Goal: Task Accomplishment & Management: Manage account settings

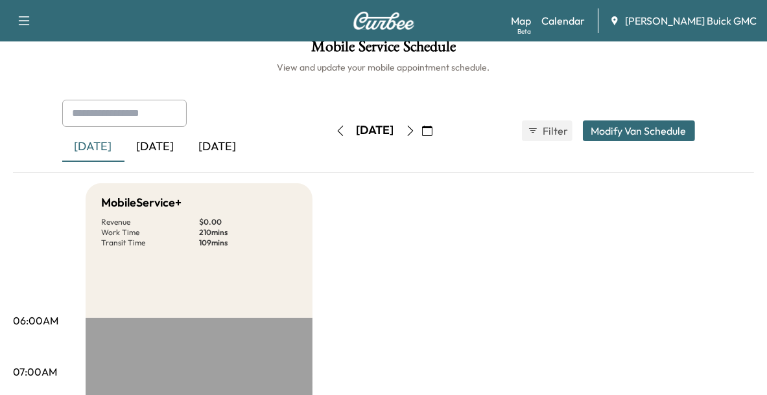
scroll to position [12, 0]
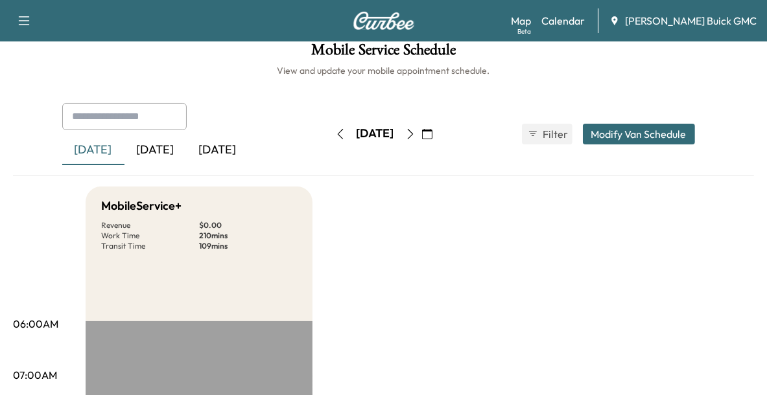
click at [150, 150] on div "[DATE]" at bounding box center [155, 150] width 62 height 30
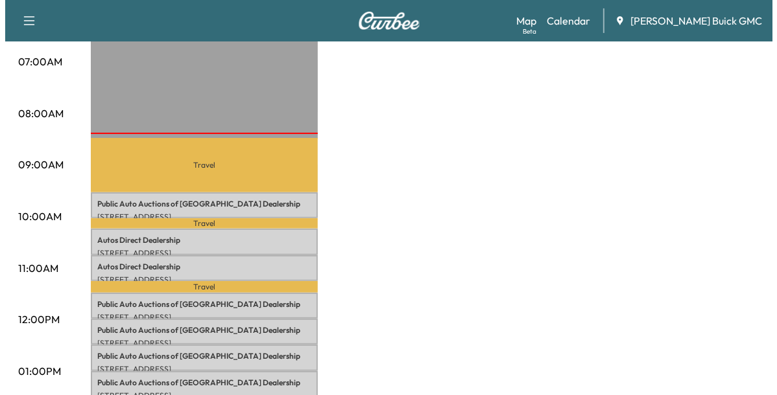
scroll to position [331, 0]
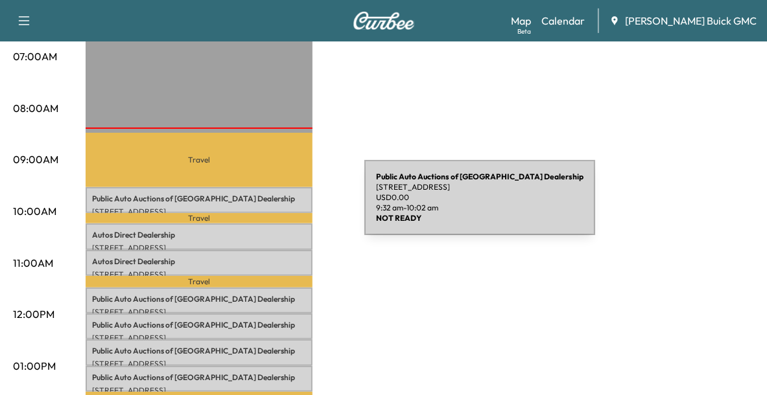
click at [267, 207] on p "[STREET_ADDRESS]" at bounding box center [199, 212] width 214 height 10
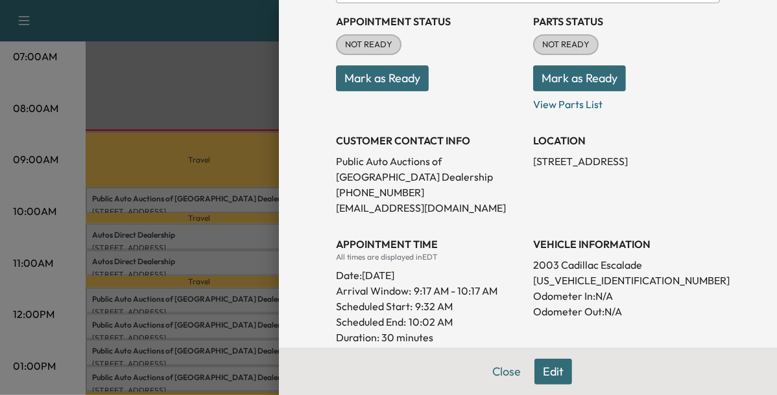
scroll to position [156, 0]
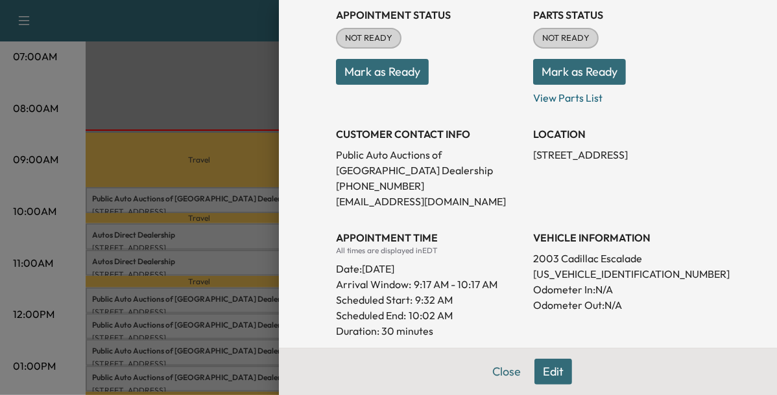
click at [240, 294] on div at bounding box center [388, 197] width 777 height 395
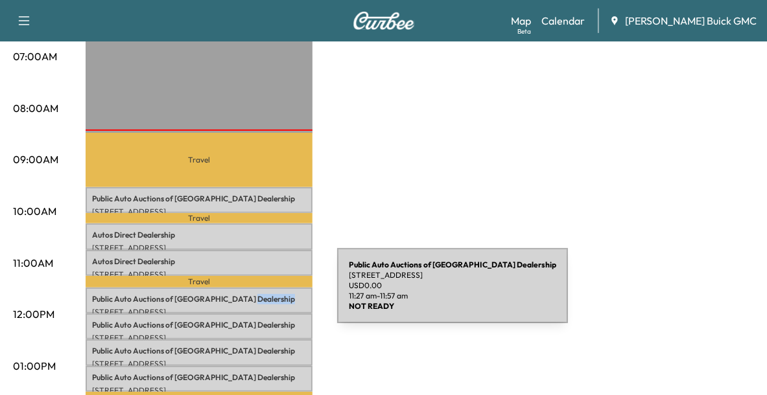
click at [240, 294] on p "Public Auto Auctions of Fredricksburg Dealership" at bounding box center [199, 299] width 214 height 10
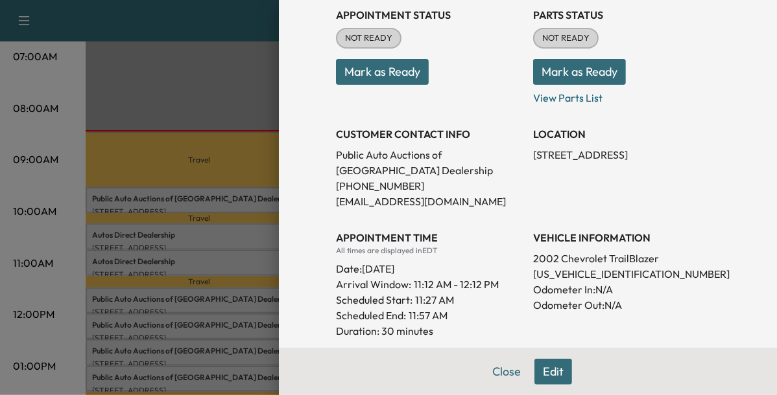
click at [244, 321] on div at bounding box center [388, 197] width 777 height 395
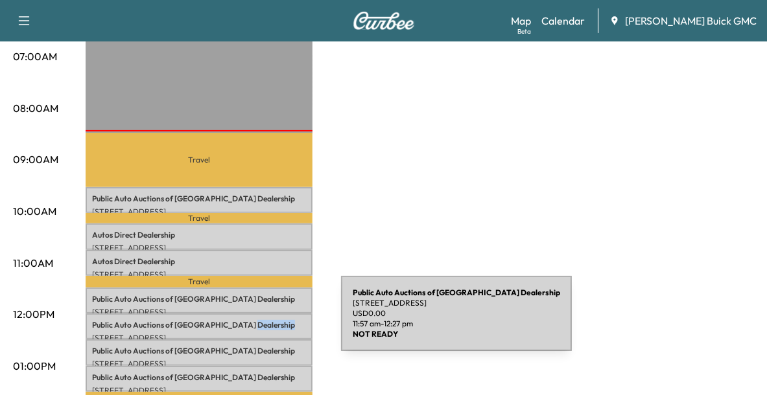
click at [244, 321] on p "Public Auto Auctions of Fredricksburg Dealership" at bounding box center [199, 325] width 214 height 10
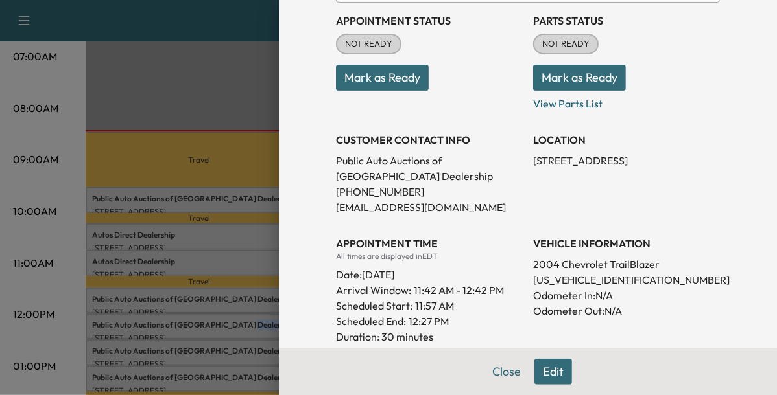
scroll to position [150, 0]
click at [243, 351] on div at bounding box center [388, 197] width 777 height 395
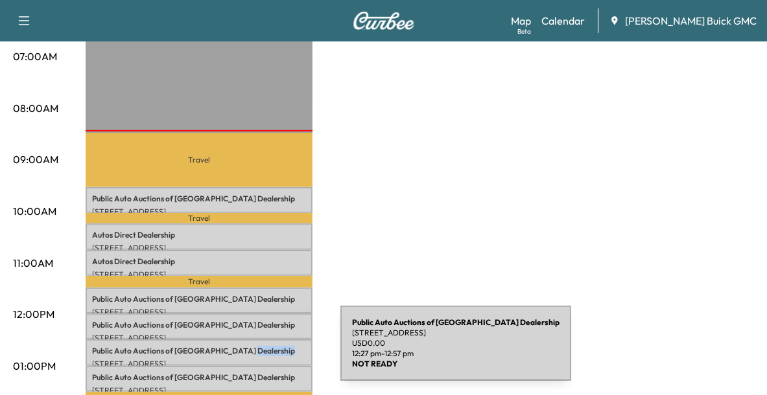
click at [243, 351] on p "Public Auto Auctions of Fredricksburg Dealership" at bounding box center [199, 351] width 214 height 10
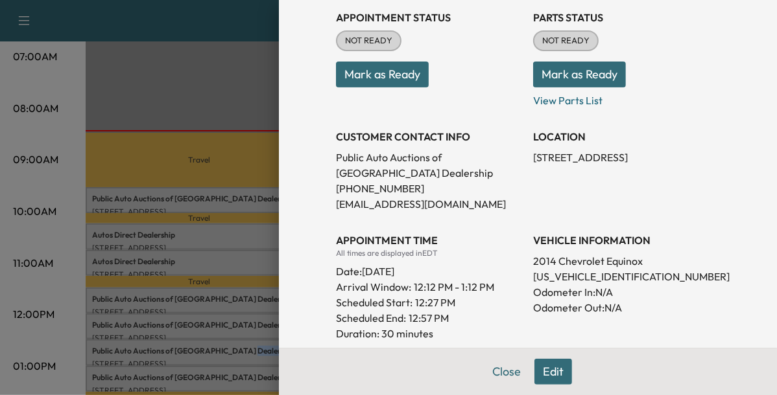
scroll to position [153, 0]
drag, startPoint x: 226, startPoint y: 386, endPoint x: 240, endPoint y: 377, distance: 16.9
click at [240, 377] on div at bounding box center [388, 197] width 777 height 395
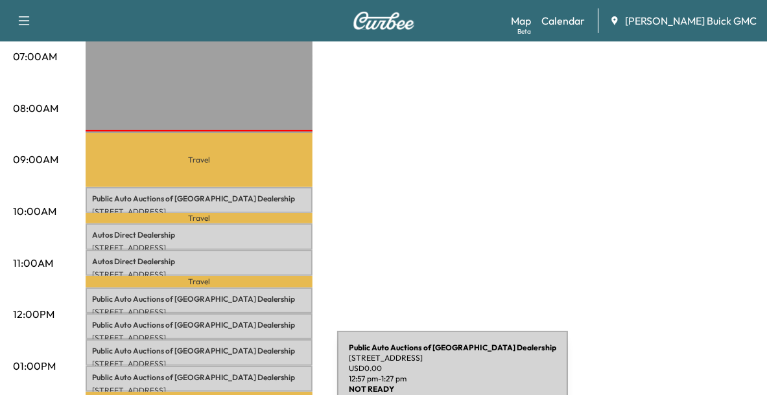
click at [240, 377] on p "Public Auto Auctions of Fredricksburg Dealership" at bounding box center [199, 378] width 214 height 10
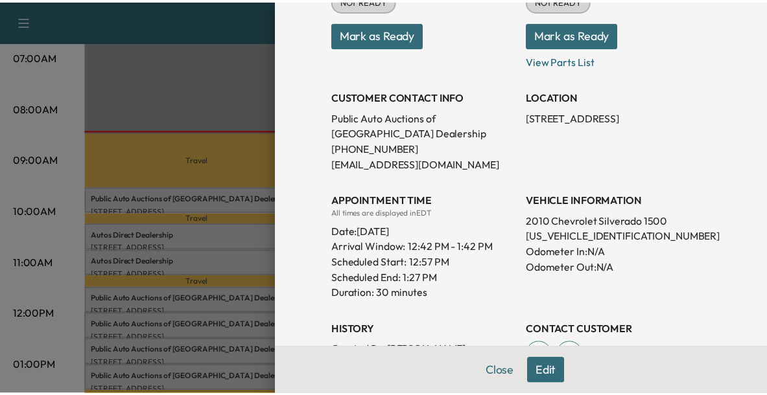
scroll to position [194, 0]
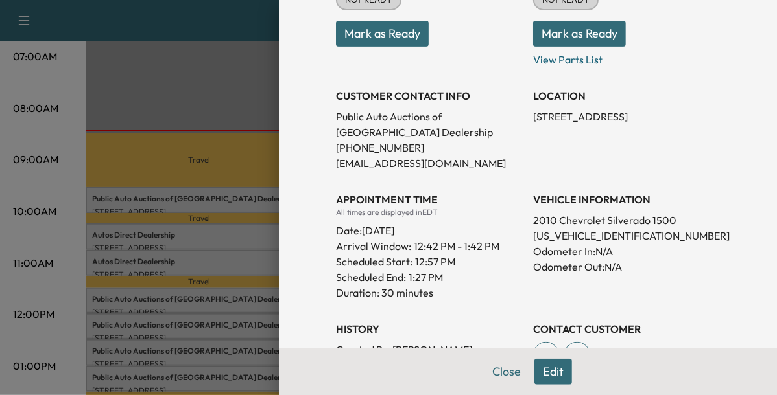
click at [215, 273] on div at bounding box center [388, 197] width 777 height 395
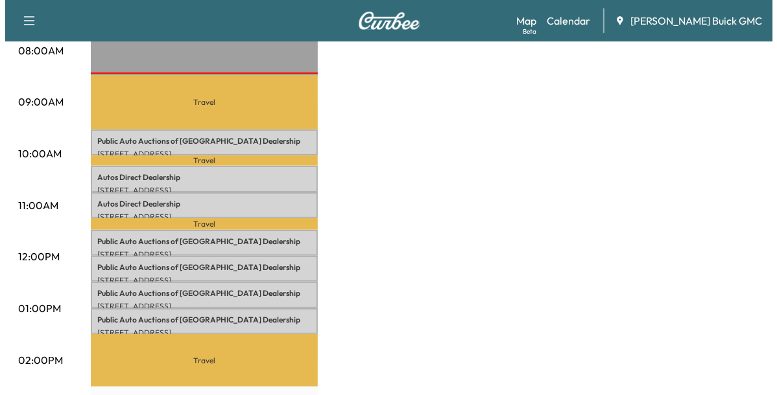
scroll to position [390, 0]
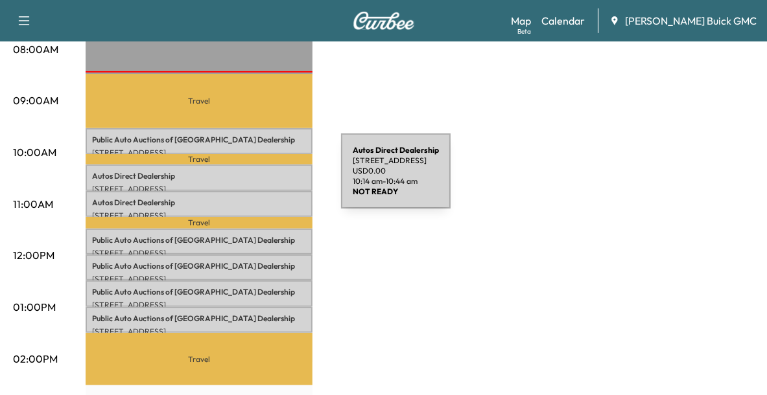
click at [244, 179] on div "Autos Direct Dealership [STREET_ADDRESS] USD 0.00 10:14 am - 10:44 am" at bounding box center [199, 178] width 227 height 26
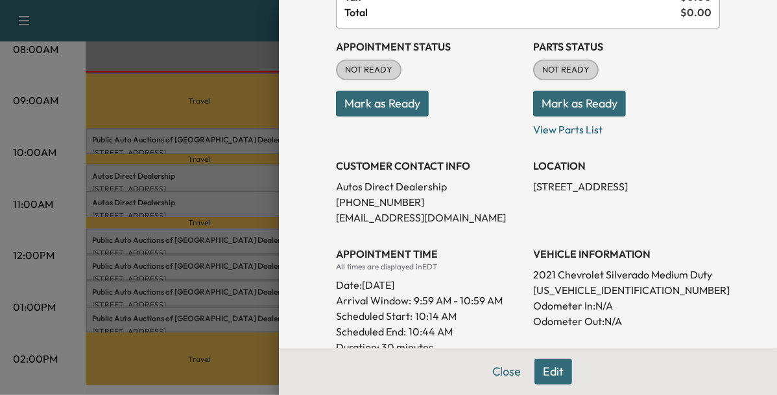
scroll to position [124, 0]
click at [246, 202] on div at bounding box center [388, 197] width 777 height 395
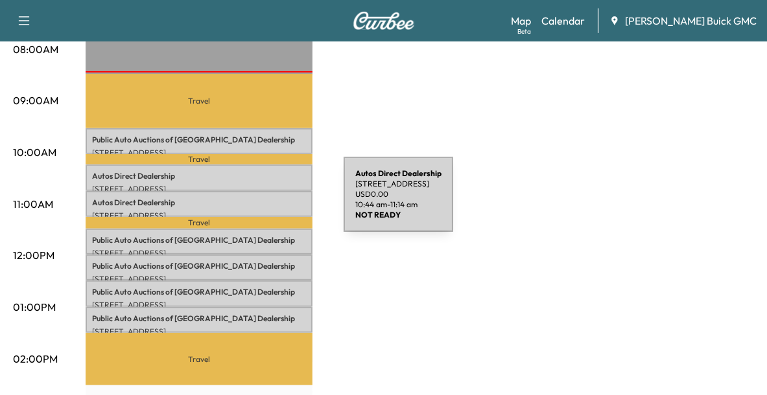
click at [246, 202] on p "Autos Direct Dealership" at bounding box center [199, 203] width 214 height 10
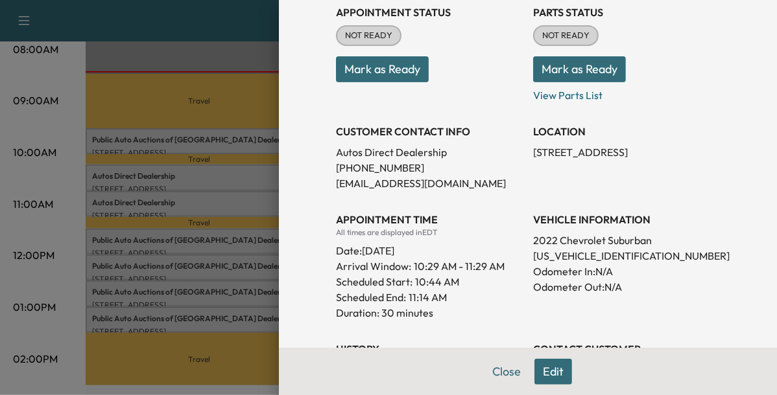
scroll to position [159, 0]
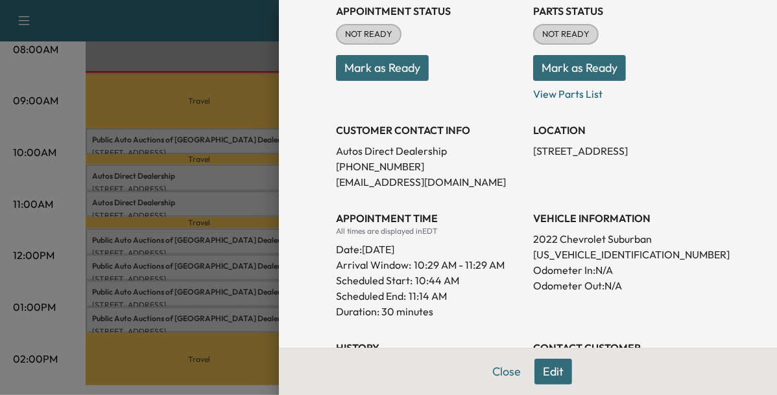
click at [568, 260] on p "[US_VEHICLE_IDENTIFICATION_NUMBER]" at bounding box center [626, 255] width 187 height 16
copy p "[US_VEHICLE_IDENTIFICATION_NUMBER]"
click at [379, 71] on button "Mark as Ready" at bounding box center [382, 68] width 93 height 26
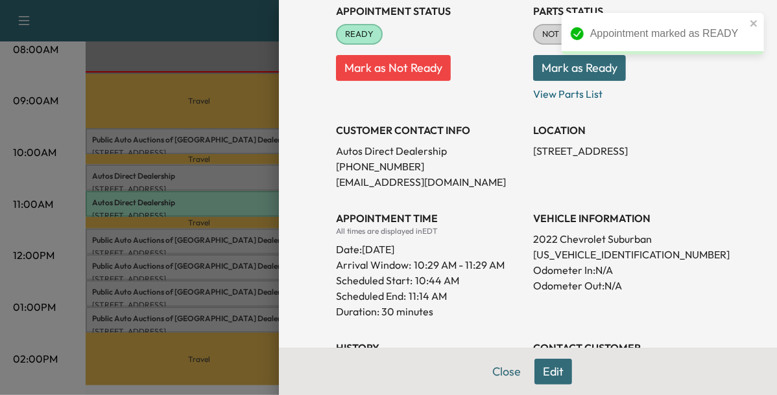
click at [242, 178] on div at bounding box center [388, 197] width 777 height 395
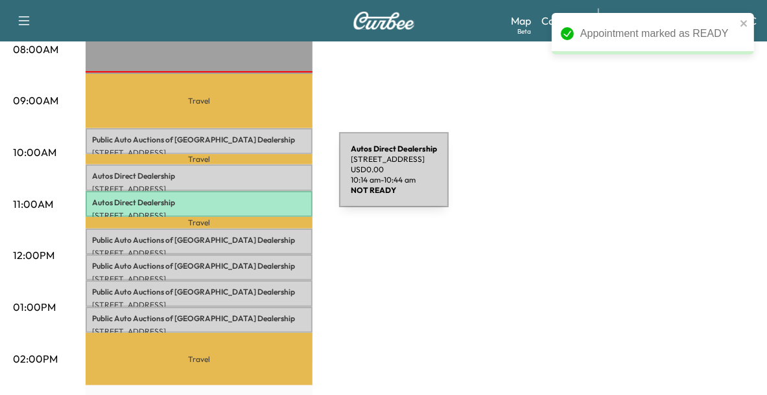
click at [242, 178] on p "Autos Direct Dealership" at bounding box center [199, 176] width 214 height 10
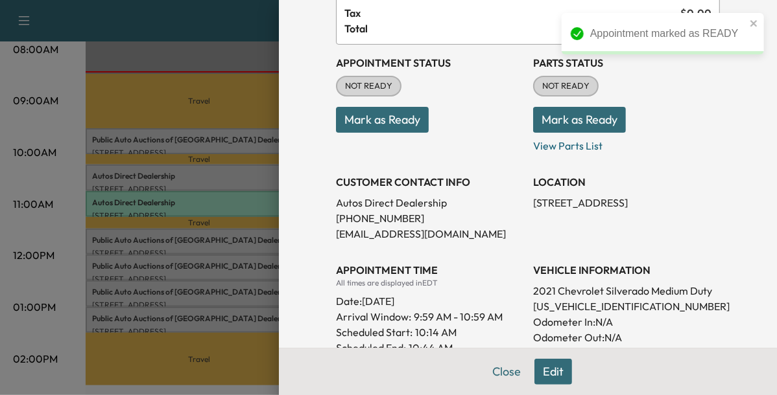
scroll to position [101, 0]
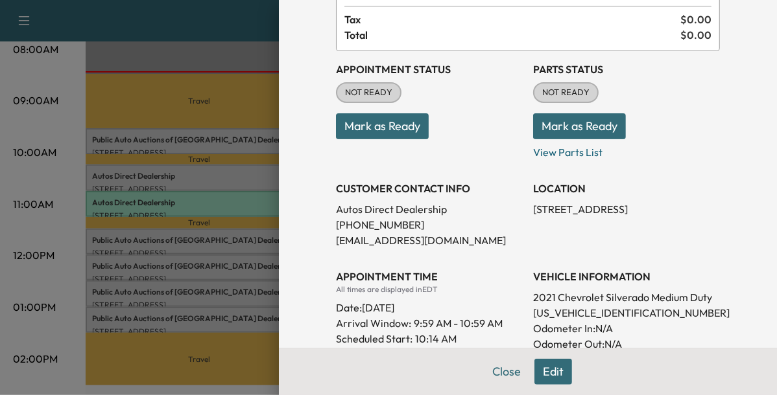
click at [539, 307] on p "[US_VEHICLE_IDENTIFICATION_NUMBER]" at bounding box center [626, 313] width 187 height 16
copy p "[US_VEHICLE_IDENTIFICATION_NUMBER]"
click at [379, 124] on button "Mark as Ready" at bounding box center [382, 126] width 93 height 26
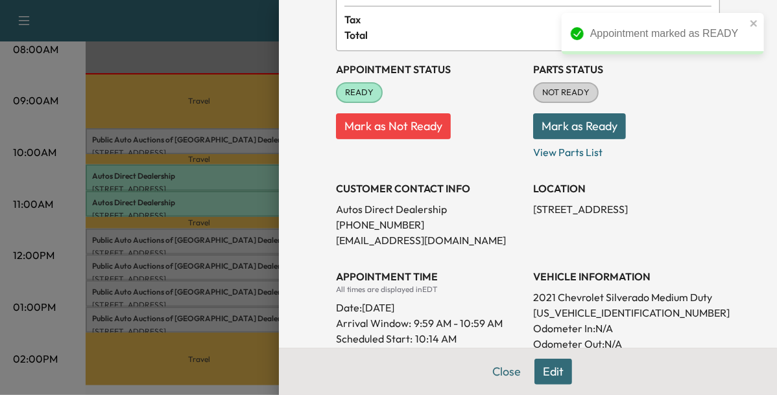
click at [246, 130] on div at bounding box center [388, 197] width 777 height 395
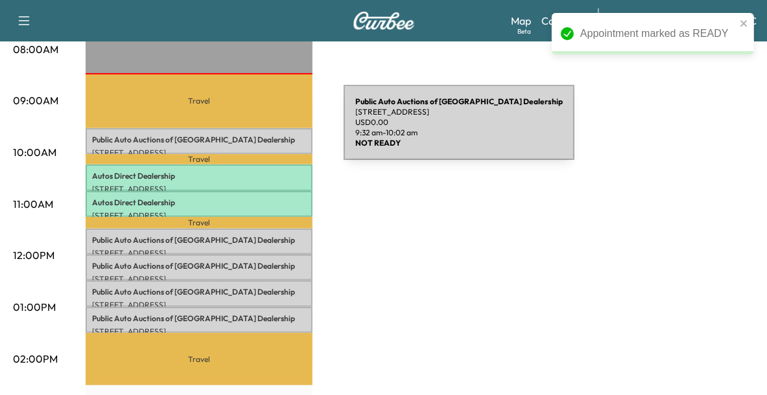
click at [246, 130] on div "Public Auto Auctions of Fredricksburg Dealership [STREET_ADDRESS] USD 0.00 9:32…" at bounding box center [199, 141] width 227 height 26
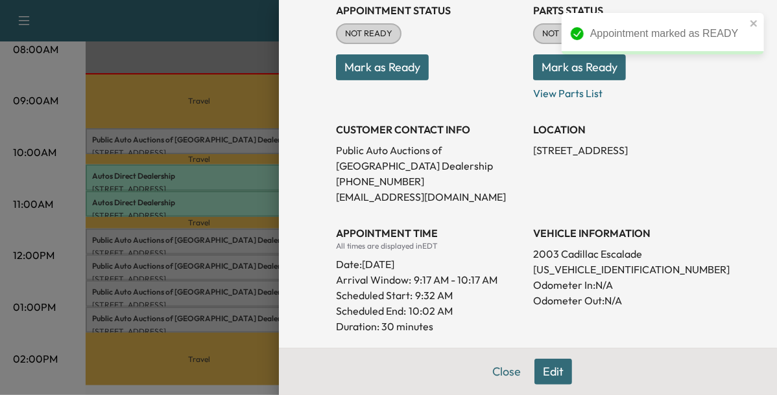
scroll to position [161, 0]
click at [559, 265] on p "[US_VEHICLE_IDENTIFICATION_NUMBER]" at bounding box center [626, 269] width 187 height 16
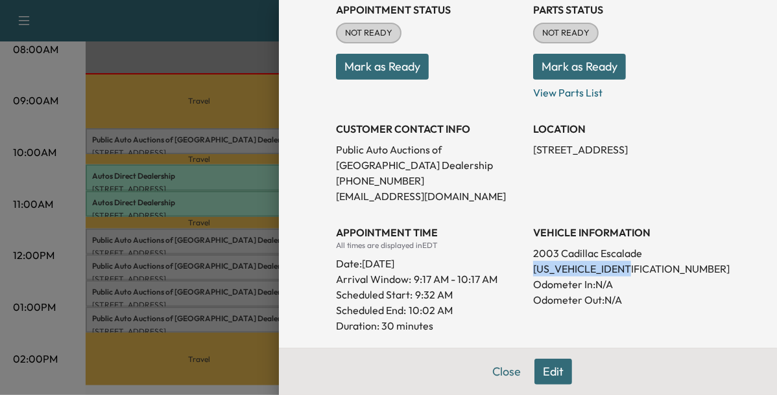
copy p "[US_VEHICLE_IDENTIFICATION_NUMBER]"
click at [404, 70] on button "Mark as Ready" at bounding box center [382, 67] width 93 height 26
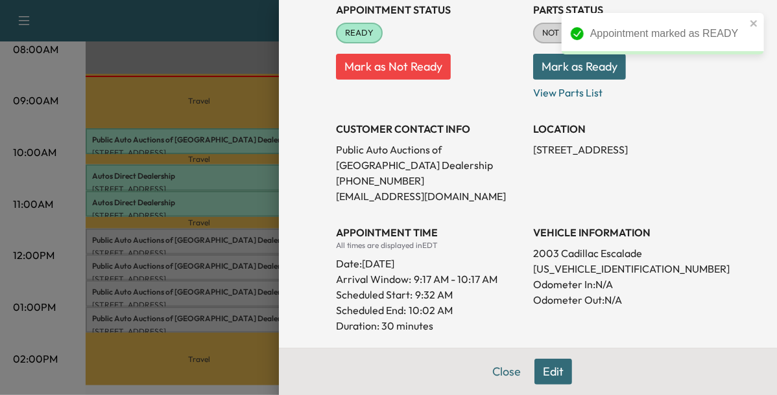
click at [247, 239] on div at bounding box center [388, 197] width 777 height 395
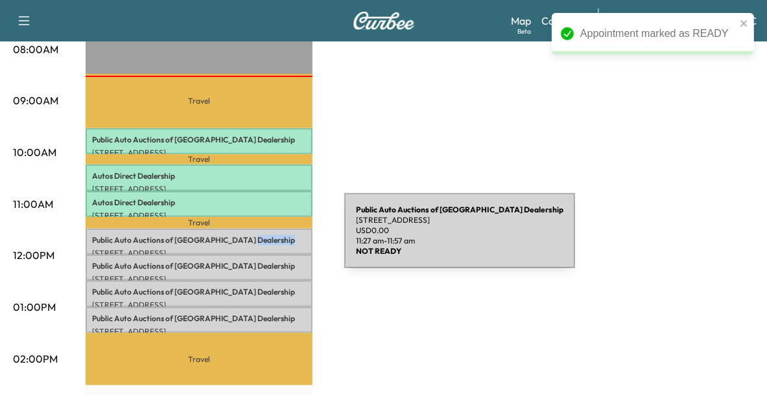
click at [247, 239] on p "Public Auto Auctions of Fredricksburg Dealership" at bounding box center [199, 240] width 214 height 10
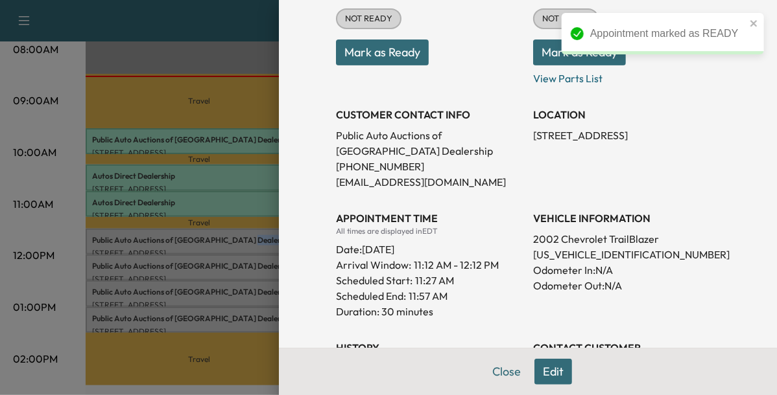
scroll to position [187, 0]
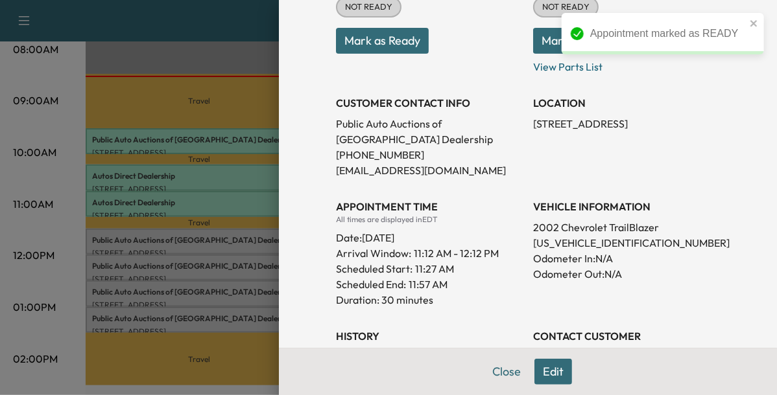
click at [569, 246] on p "[US_VEHICLE_IDENTIFICATION_NUMBER]" at bounding box center [626, 243] width 187 height 16
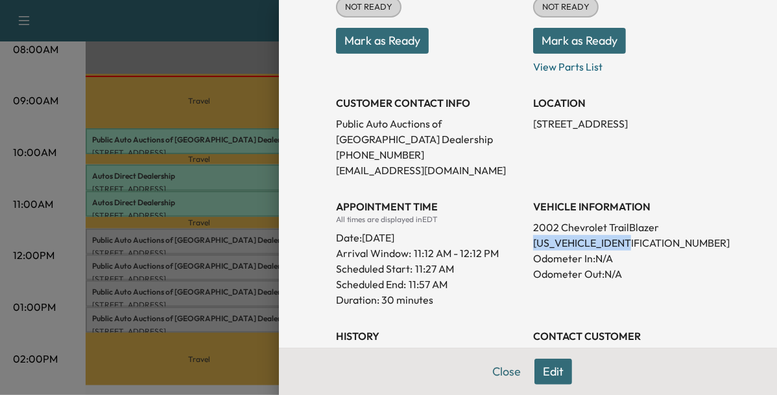
copy p "[US_VEHICLE_IDENTIFICATION_NUMBER]"
click at [251, 300] on div at bounding box center [388, 197] width 777 height 395
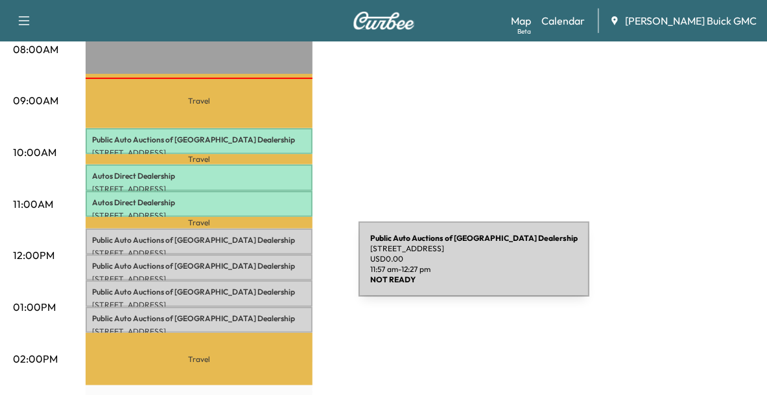
click at [261, 267] on div "Public Auto Auctions of Fredricksburg Dealership [STREET_ADDRESS] USD 0.00 11:5…" at bounding box center [199, 268] width 227 height 26
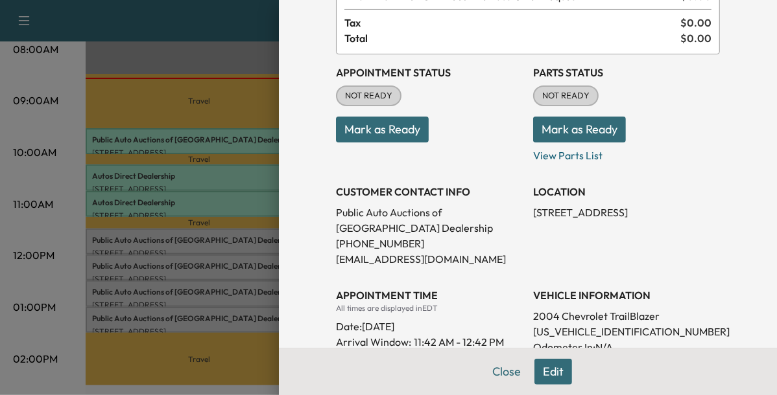
scroll to position [106, 0]
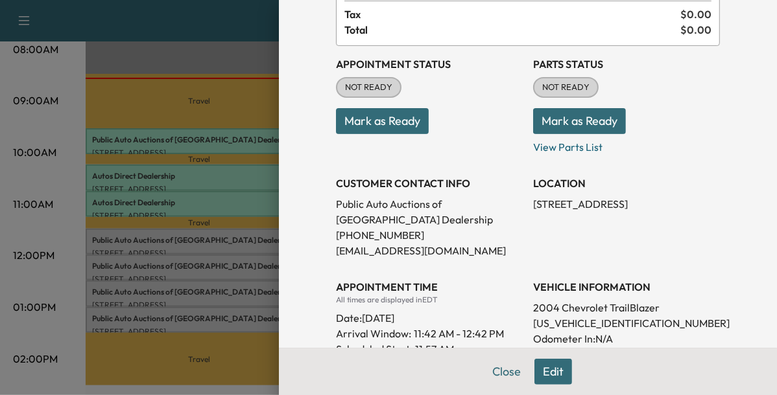
click at [539, 323] on p "[US_VEHICLE_IDENTIFICATION_NUMBER]" at bounding box center [626, 324] width 187 height 16
drag, startPoint x: 539, startPoint y: 323, endPoint x: 564, endPoint y: 321, distance: 24.7
click at [564, 321] on p "[US_VEHICLE_IDENTIFICATION_NUMBER]" at bounding box center [626, 324] width 187 height 16
copy p "[US_VEHICLE_IDENTIFICATION_NUMBER]"
click at [231, 268] on div at bounding box center [388, 197] width 777 height 395
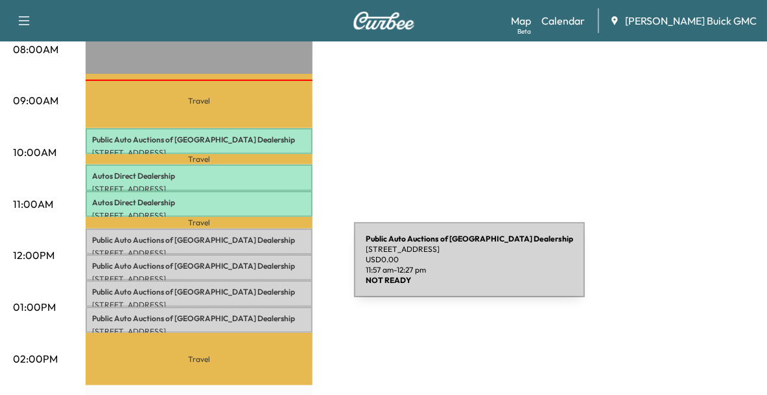
click at [257, 268] on div "Public Auto Auctions of Fredricksburg Dealership [STREET_ADDRESS] USD 0.00 11:5…" at bounding box center [199, 268] width 227 height 26
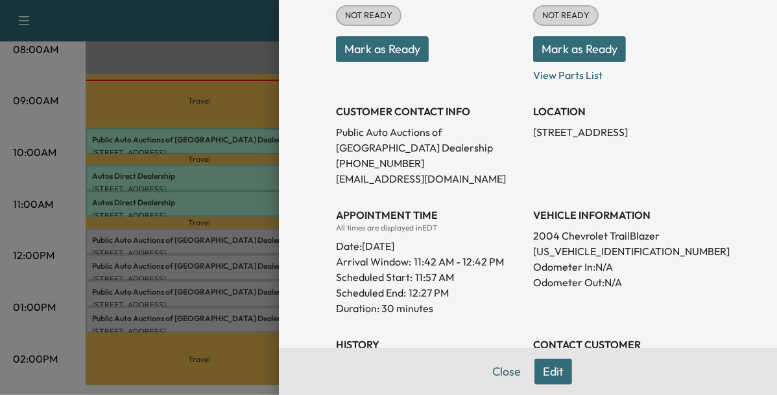
scroll to position [179, 0]
click at [168, 266] on div at bounding box center [388, 197] width 777 height 395
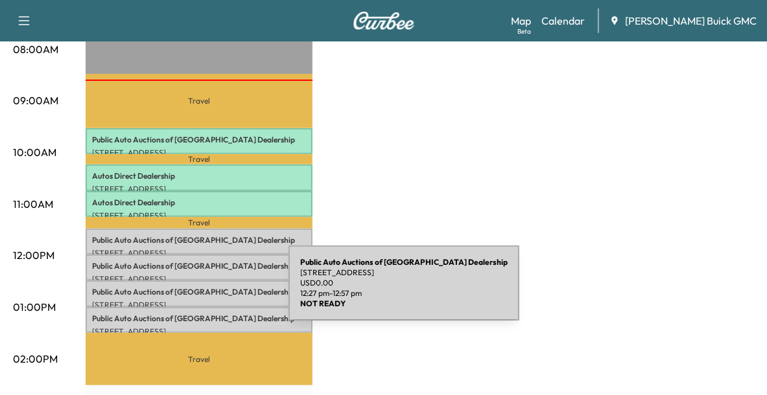
click at [191, 291] on p "Public Auto Auctions of Fredricksburg Dealership" at bounding box center [199, 292] width 214 height 10
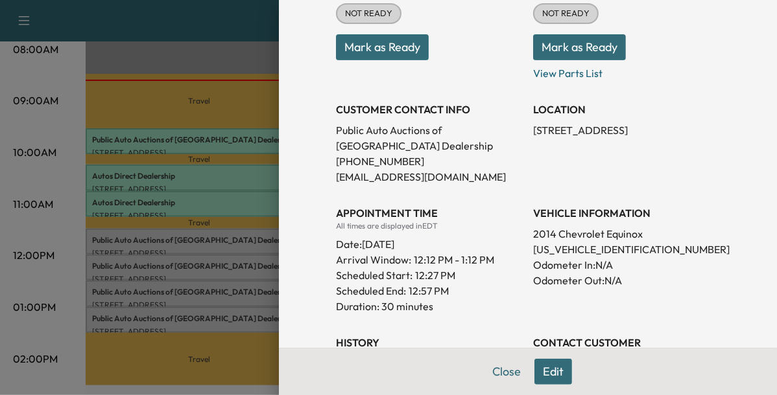
scroll to position [181, 0]
click at [551, 250] on p "[US_VEHICLE_IDENTIFICATION_NUMBER]" at bounding box center [626, 249] width 187 height 16
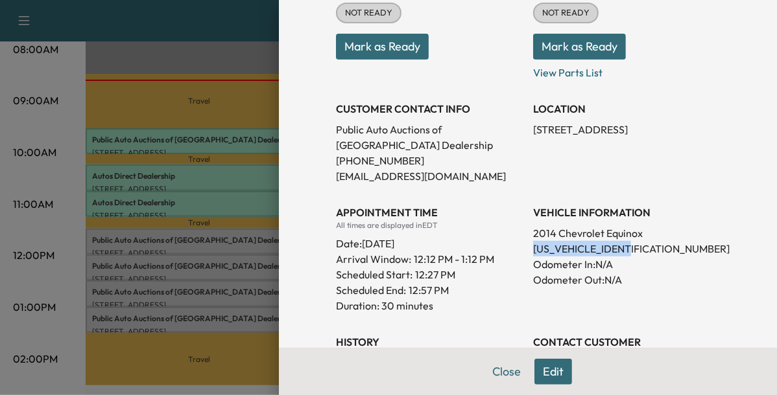
click at [551, 250] on p "[US_VEHICLE_IDENTIFICATION_NUMBER]" at bounding box center [626, 249] width 187 height 16
copy p "[US_VEHICLE_IDENTIFICATION_NUMBER]"
click at [241, 251] on div at bounding box center [388, 197] width 777 height 395
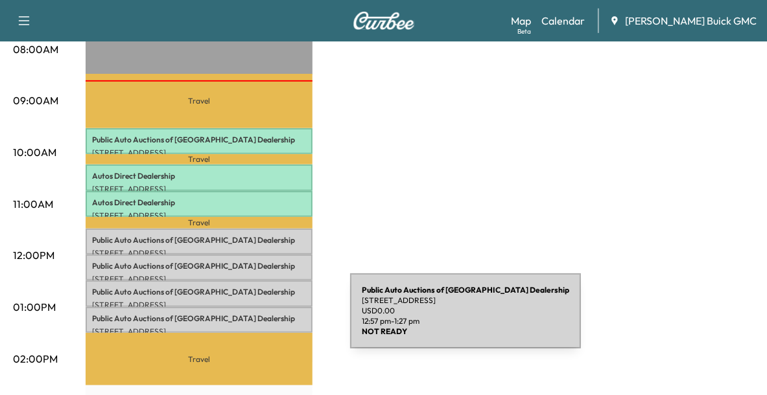
click at [253, 319] on div "Public Auto Auctions of Fredricksburg Dealership [STREET_ADDRESS] USD 0.00 12:5…" at bounding box center [199, 320] width 227 height 26
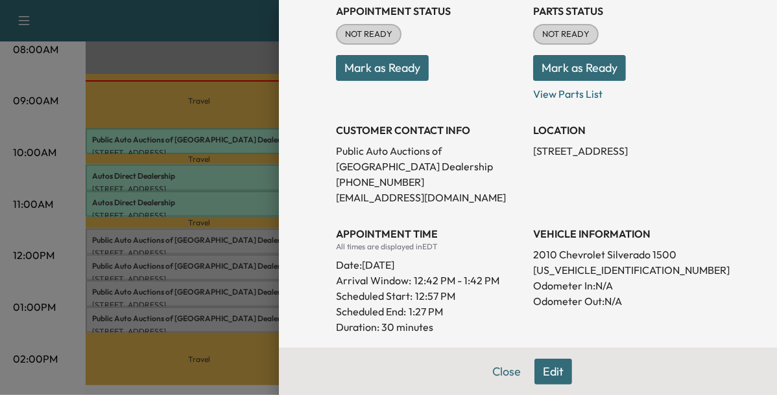
scroll to position [160, 0]
click at [583, 272] on p "[US_VEHICLE_IDENTIFICATION_NUMBER]" at bounding box center [626, 270] width 187 height 16
copy p "[US_VEHICLE_IDENTIFICATION_NUMBER]"
click at [229, 303] on div at bounding box center [388, 197] width 777 height 395
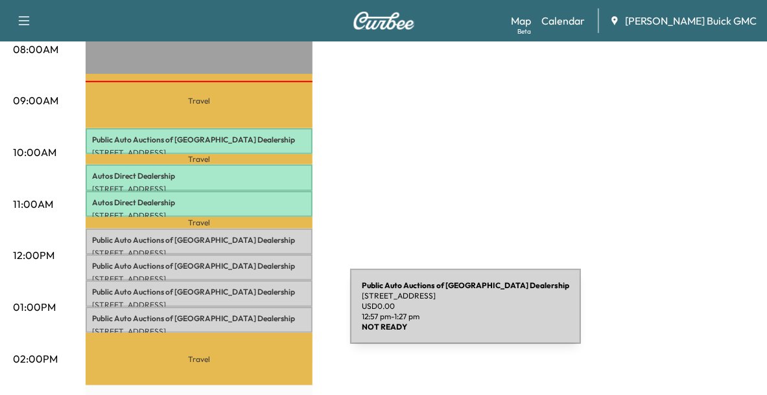
click at [253, 314] on p "Public Auto Auctions of Fredricksburg Dealership" at bounding box center [199, 319] width 214 height 10
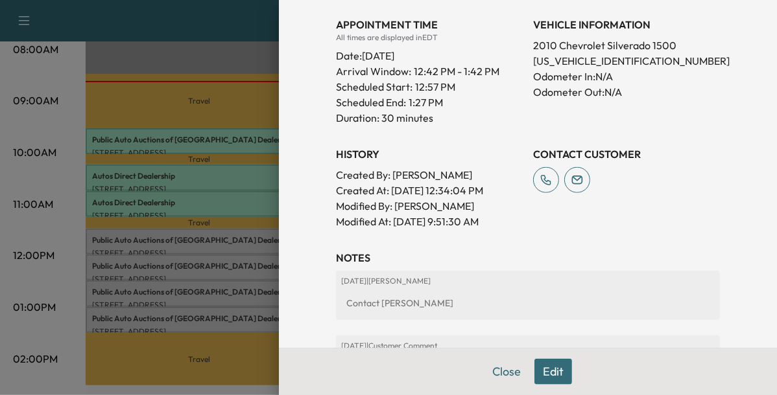
scroll to position [258, 0]
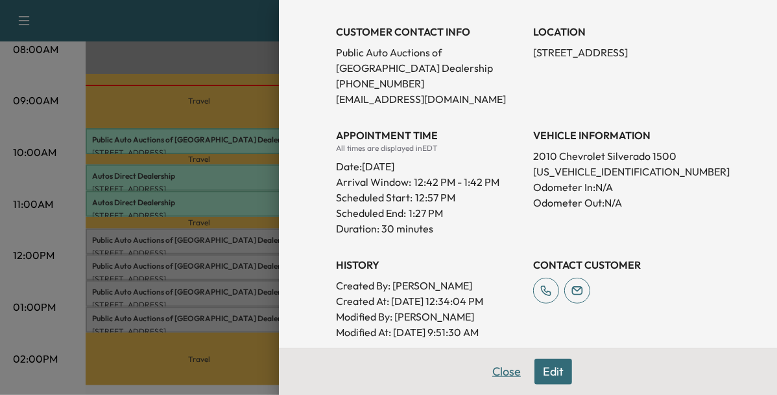
click at [502, 373] on button "Close" at bounding box center [506, 372] width 45 height 26
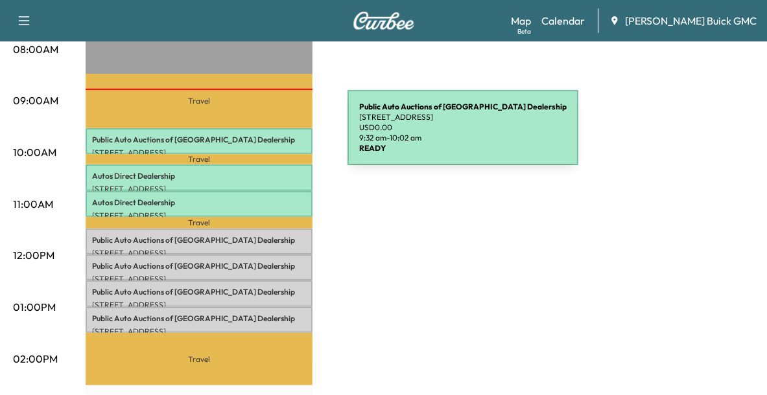
click at [250, 135] on p "Public Auto Auctions of Fredricksburg Dealership" at bounding box center [199, 140] width 214 height 10
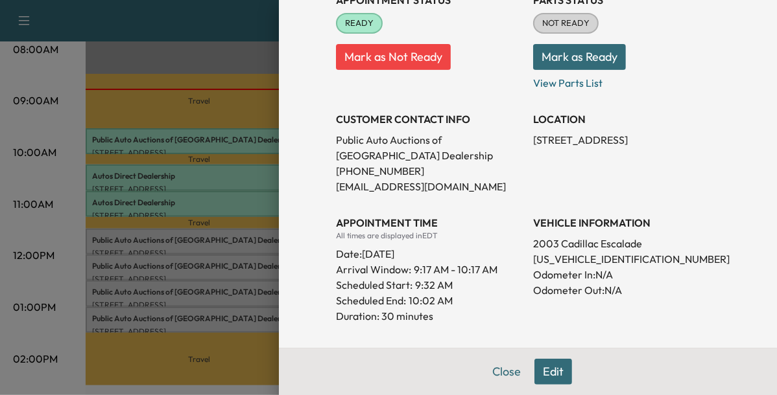
scroll to position [171, 0]
click at [603, 260] on p "[US_VEHICLE_IDENTIFICATION_NUMBER]" at bounding box center [626, 259] width 187 height 16
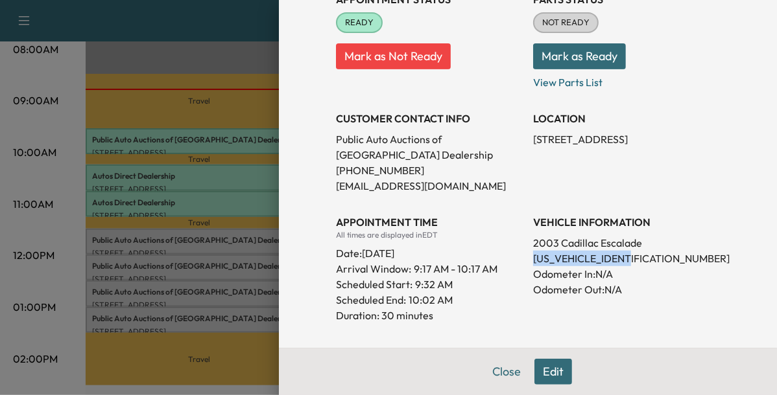
click at [603, 260] on p "[US_VEHICLE_IDENTIFICATION_NUMBER]" at bounding box center [626, 259] width 187 height 16
copy p "[US_VEHICLE_IDENTIFICATION_NUMBER]"
click at [235, 220] on div at bounding box center [388, 197] width 777 height 395
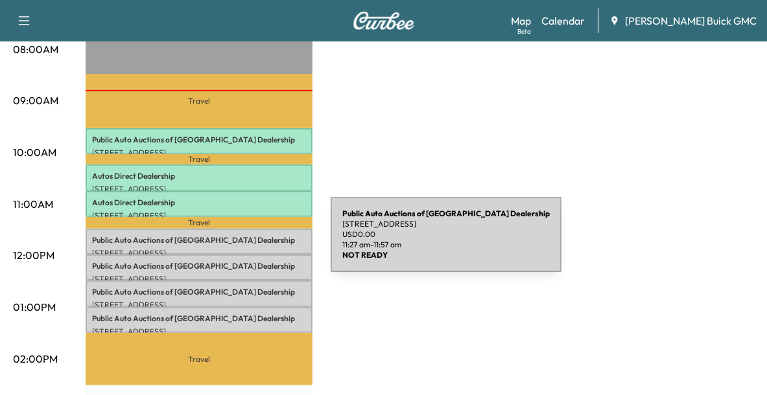
click at [233, 242] on div "Public Auto Auctions of Fredricksburg Dealership [STREET_ADDRESS] USD 0.00 11:2…" at bounding box center [199, 242] width 227 height 26
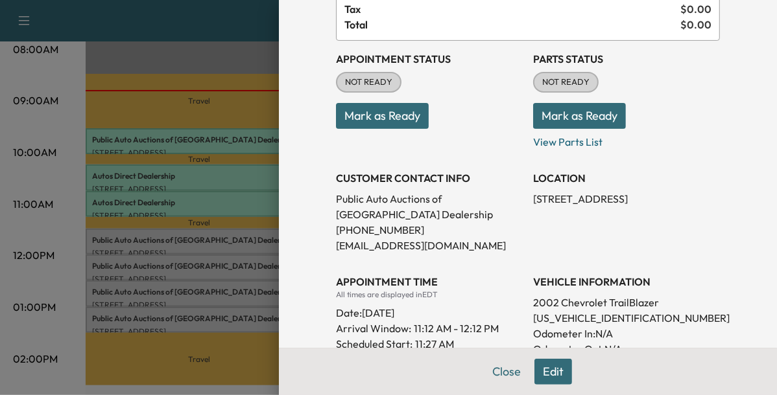
scroll to position [113, 0]
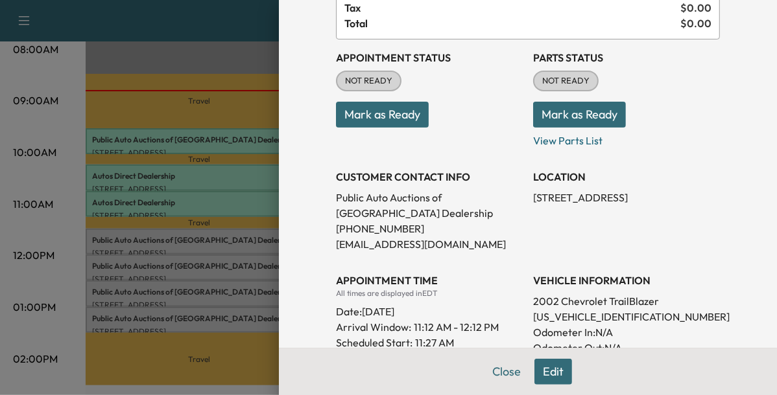
click at [241, 275] on div at bounding box center [388, 197] width 777 height 395
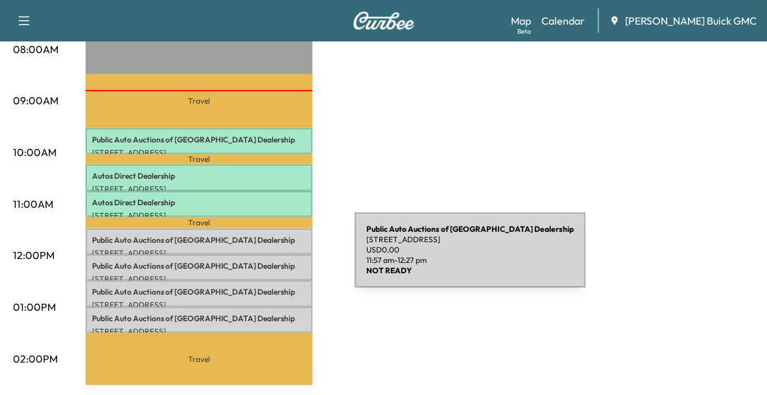
click at [257, 261] on p "Public Auto Auctions of Fredricksburg Dealership" at bounding box center [199, 266] width 214 height 10
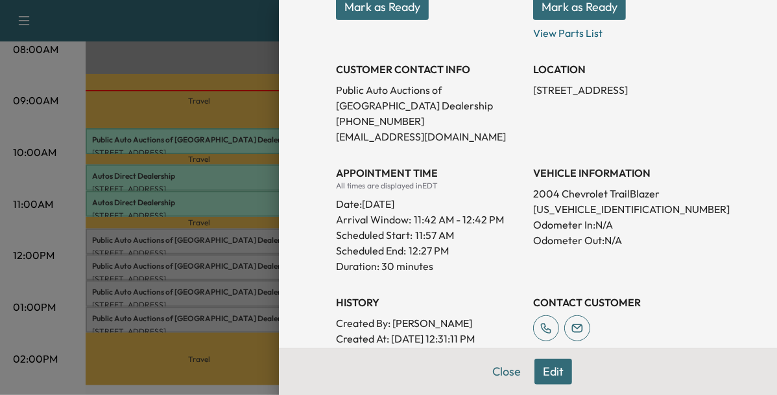
scroll to position [228, 0]
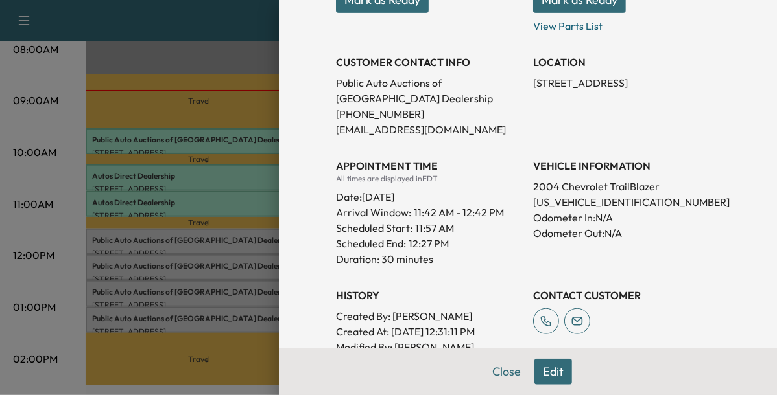
click at [214, 295] on div at bounding box center [388, 197] width 777 height 395
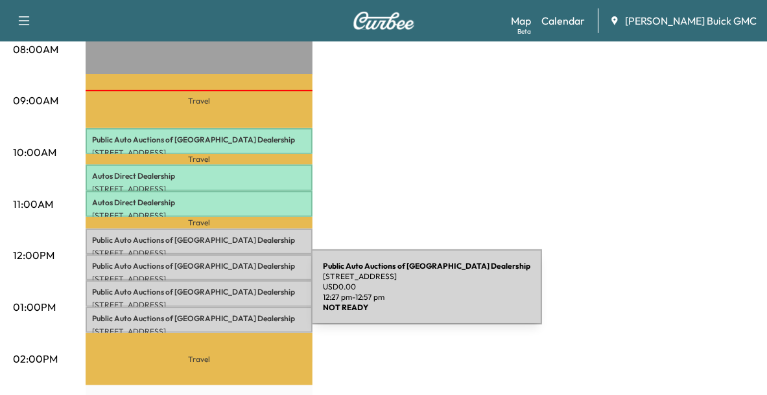
click at [214, 300] on p "[STREET_ADDRESS]" at bounding box center [199, 305] width 214 height 10
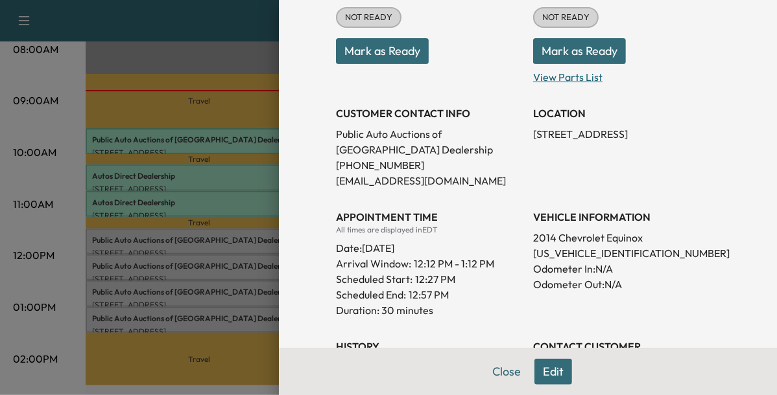
scroll to position [179, 0]
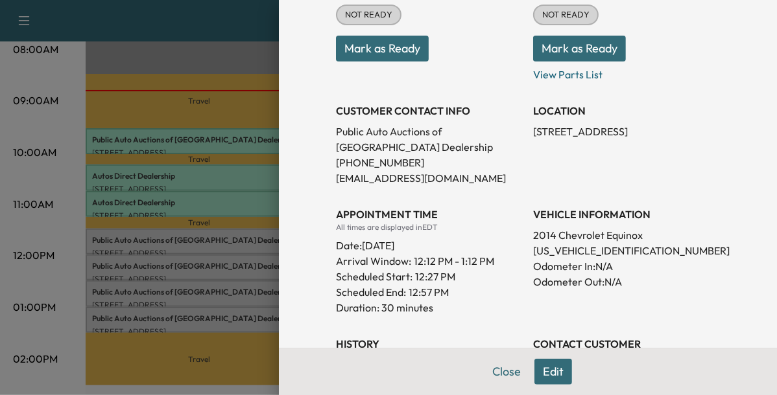
click at [602, 250] on p "[US_VEHICLE_IDENTIFICATION_NUMBER]" at bounding box center [626, 251] width 187 height 16
copy p "[US_VEHICLE_IDENTIFICATION_NUMBER]"
drag, startPoint x: 201, startPoint y: 256, endPoint x: 205, endPoint y: 268, distance: 12.3
click at [205, 268] on div at bounding box center [388, 197] width 777 height 395
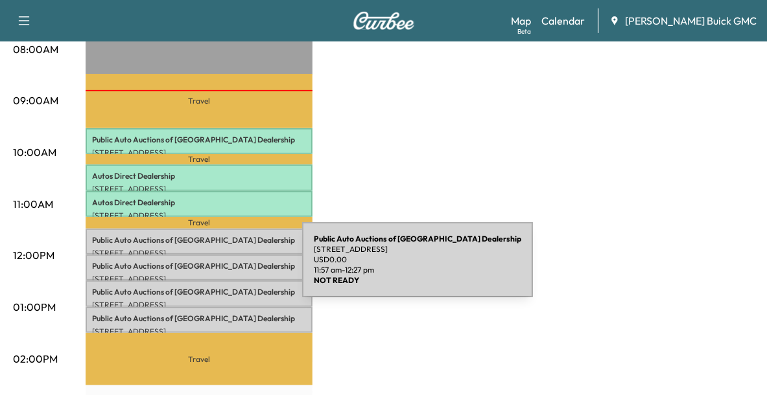
click at [205, 268] on div "Public Auto Auctions of Fredricksburg Dealership [STREET_ADDRESS] USD 0.00 11:5…" at bounding box center [199, 268] width 227 height 26
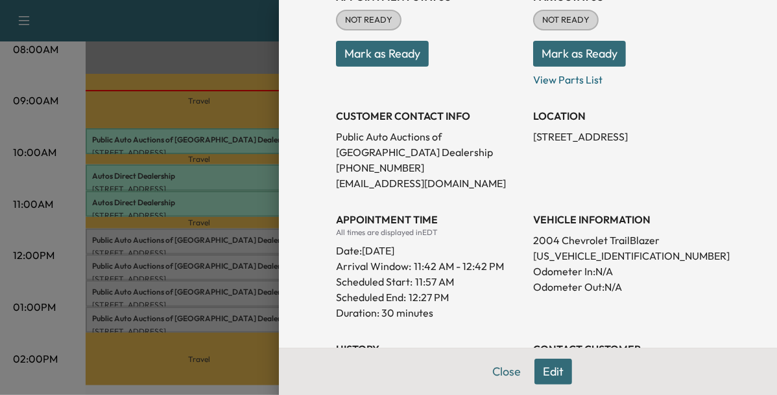
scroll to position [176, 0]
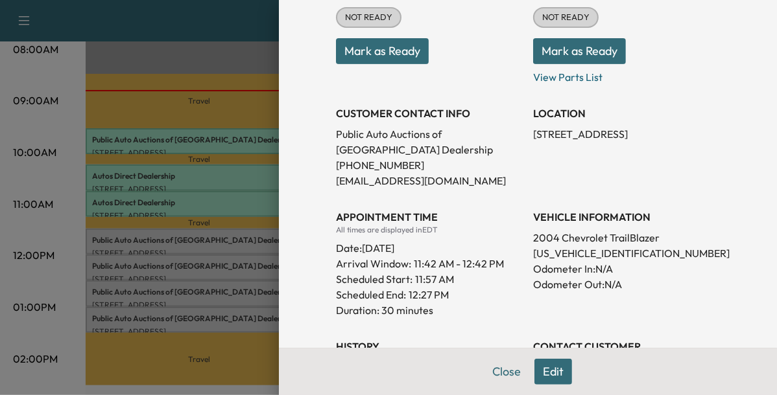
click at [233, 290] on div at bounding box center [388, 197] width 777 height 395
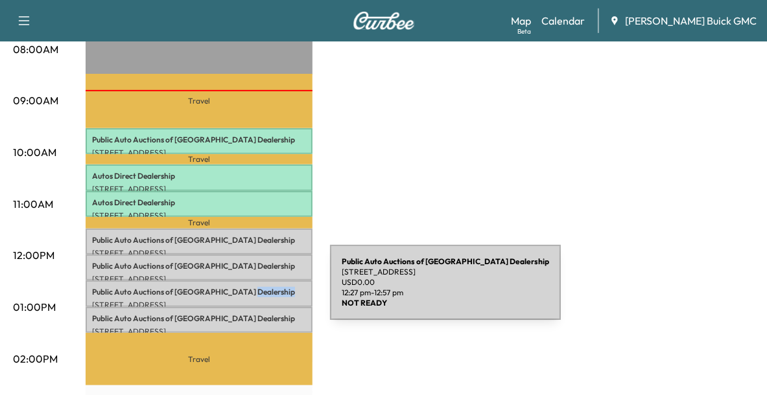
click at [233, 290] on p "Public Auto Auctions of Fredricksburg Dealership" at bounding box center [199, 292] width 214 height 10
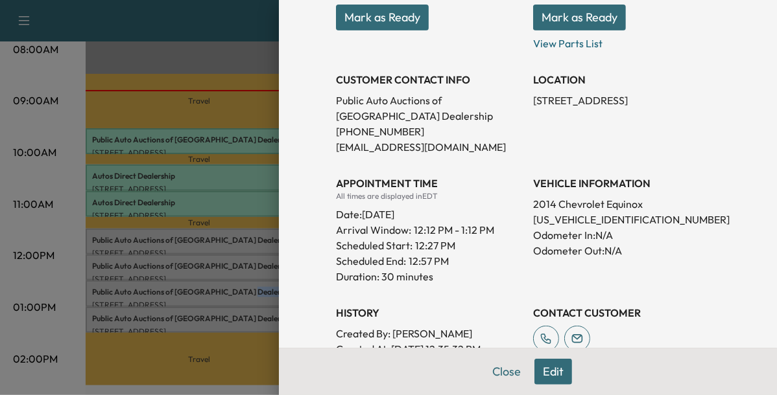
scroll to position [210, 0]
click at [246, 318] on div at bounding box center [388, 197] width 777 height 395
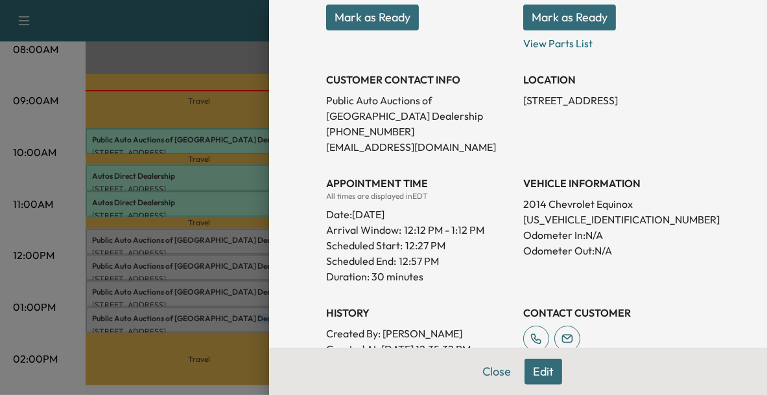
click at [246, 318] on p "Public Auto Auctions of Fredricksburg Dealership" at bounding box center [199, 319] width 214 height 10
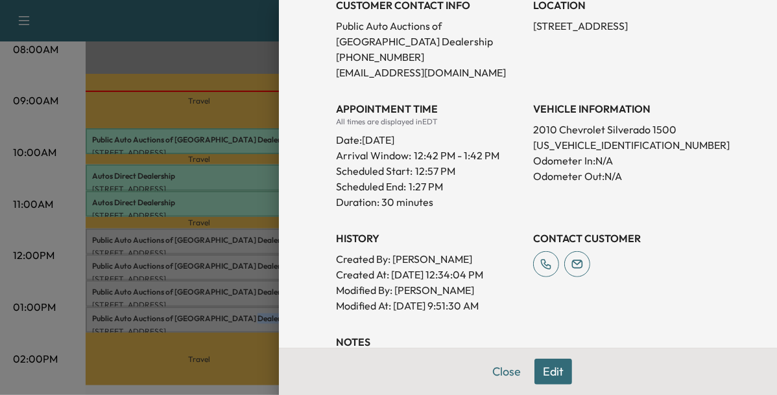
scroll to position [286, 0]
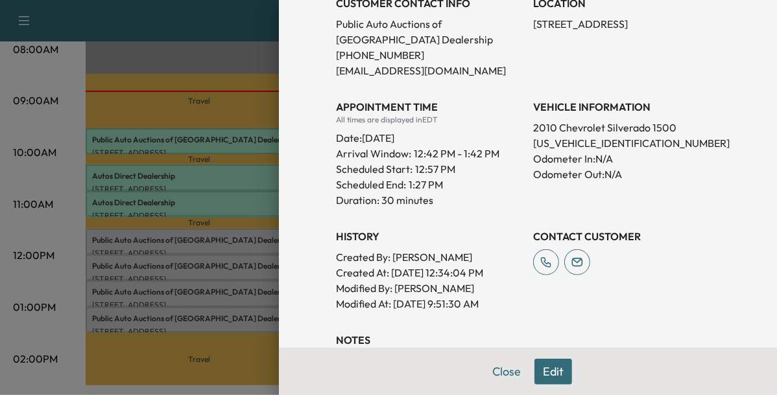
click at [597, 138] on p "[US_VEHICLE_IDENTIFICATION_NUMBER]" at bounding box center [626, 143] width 187 height 16
copy p "[US_VEHICLE_IDENTIFICATION_NUMBER]"
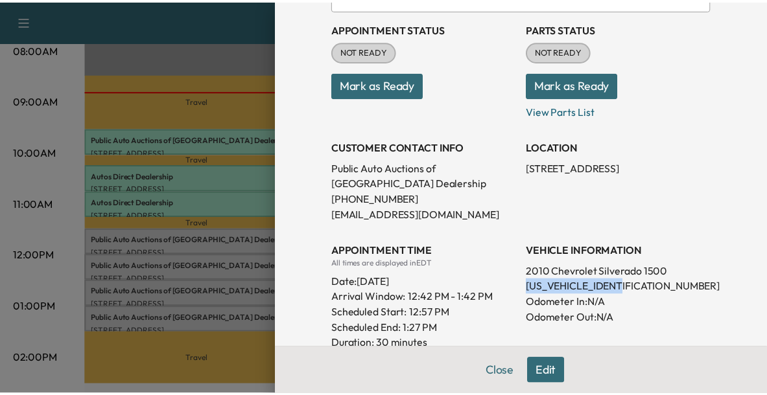
scroll to position [140, 0]
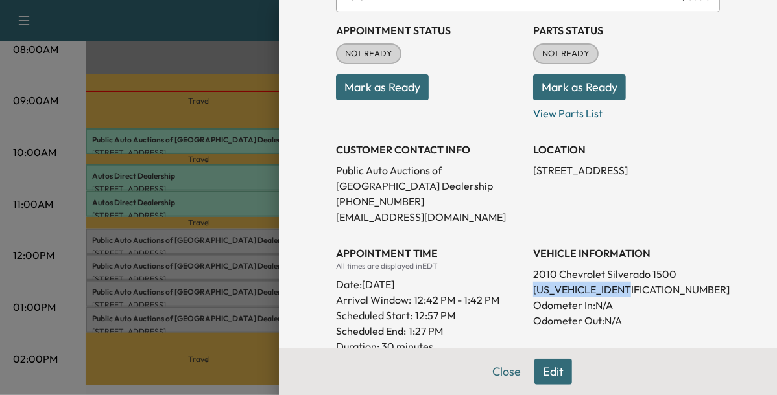
click at [403, 80] on button "Mark as Ready" at bounding box center [382, 88] width 93 height 26
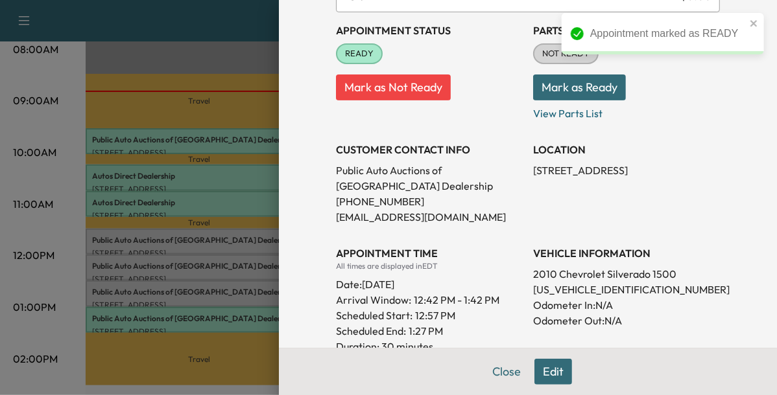
click at [253, 288] on div at bounding box center [388, 197] width 777 height 395
